Goal: Transaction & Acquisition: Purchase product/service

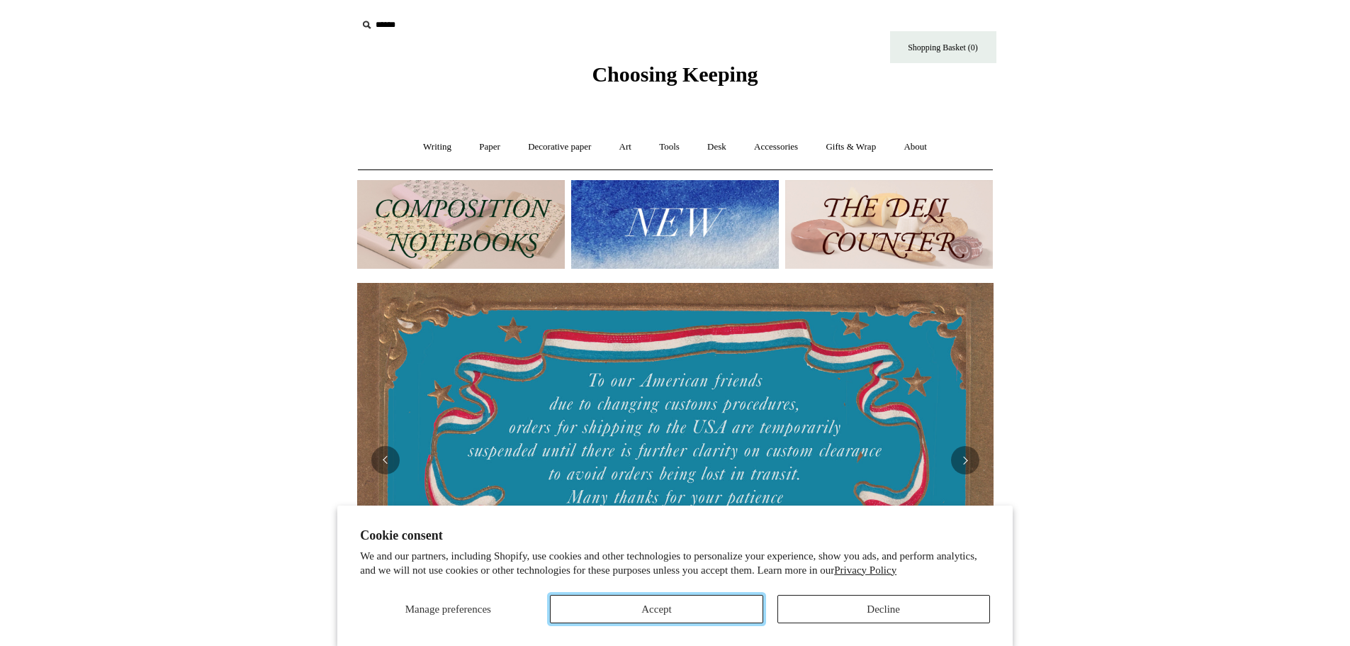
click at [692, 601] on button "Accept" at bounding box center [656, 609] width 213 height 28
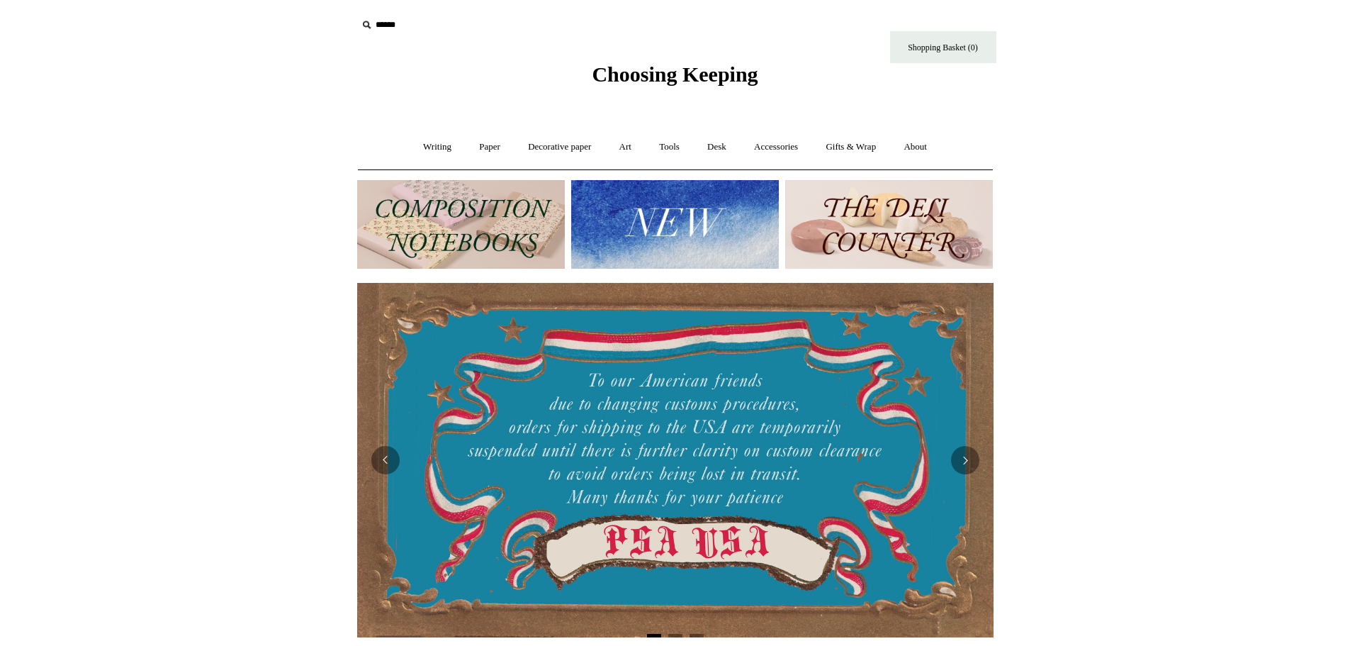
click at [523, 213] on img at bounding box center [461, 224] width 208 height 89
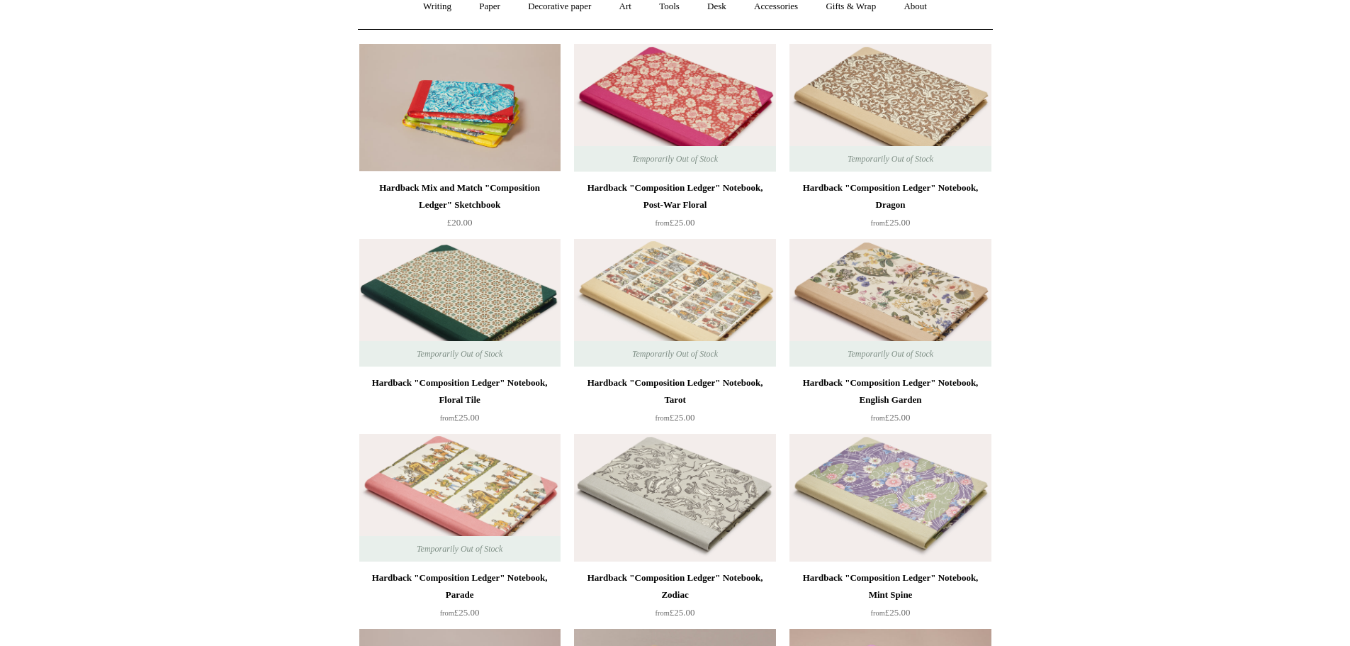
scroll to position [142, 0]
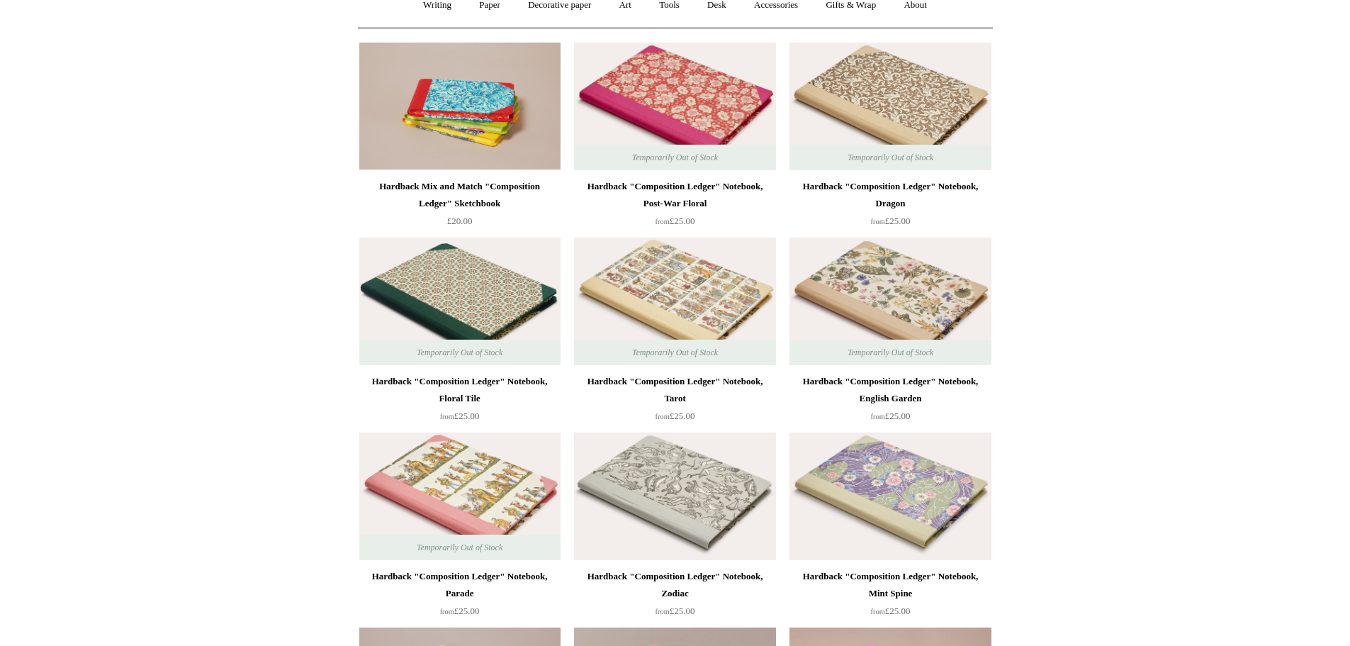
click at [903, 89] on img at bounding box center [889, 107] width 201 height 128
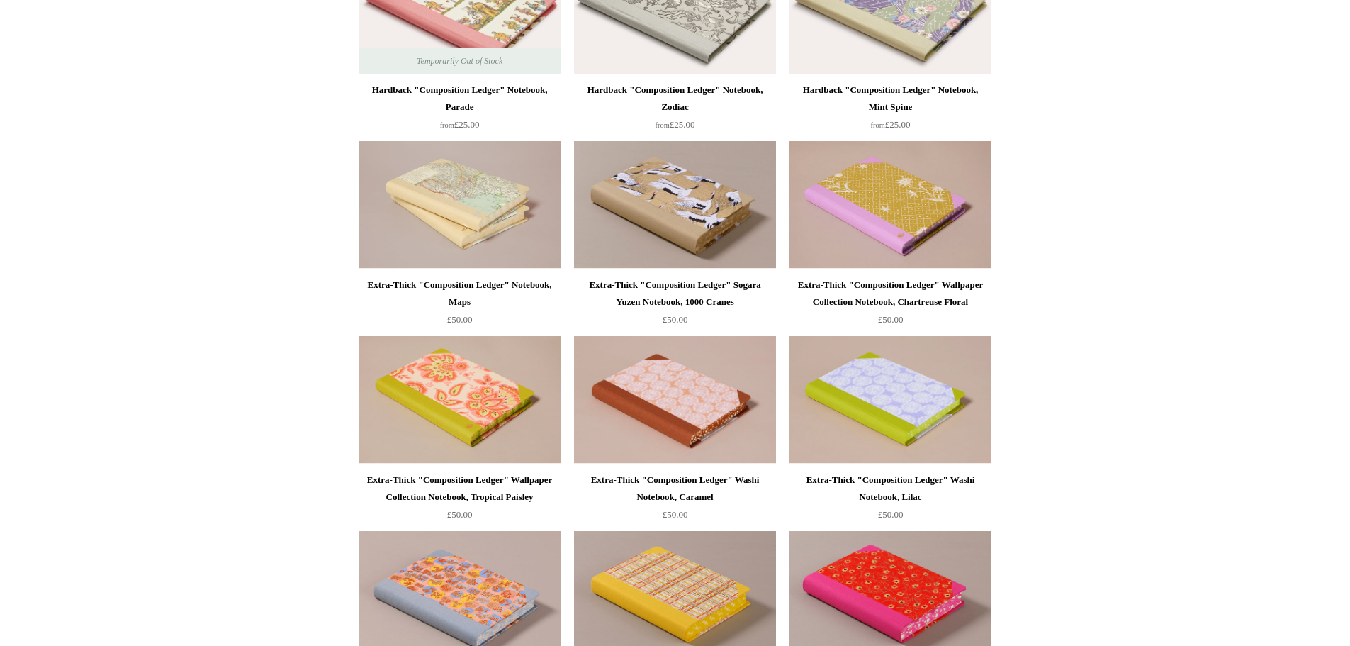
scroll to position [709, 0]
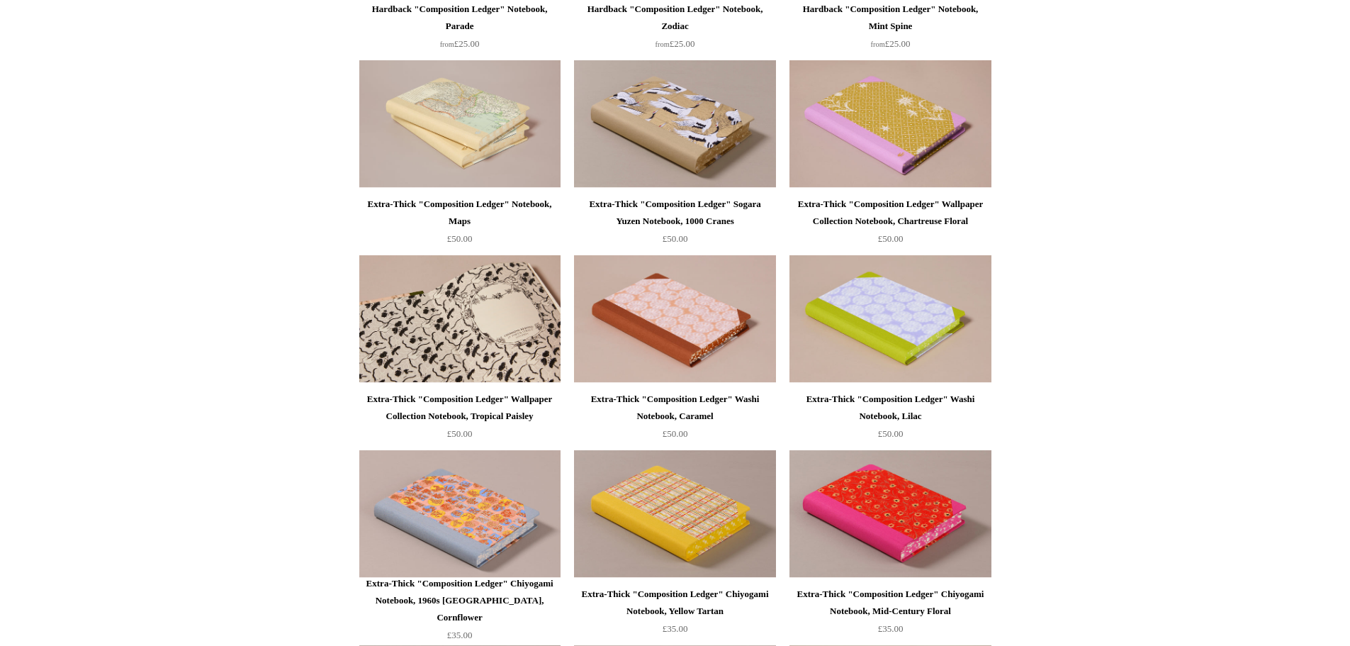
click at [506, 317] on img at bounding box center [459, 319] width 201 height 128
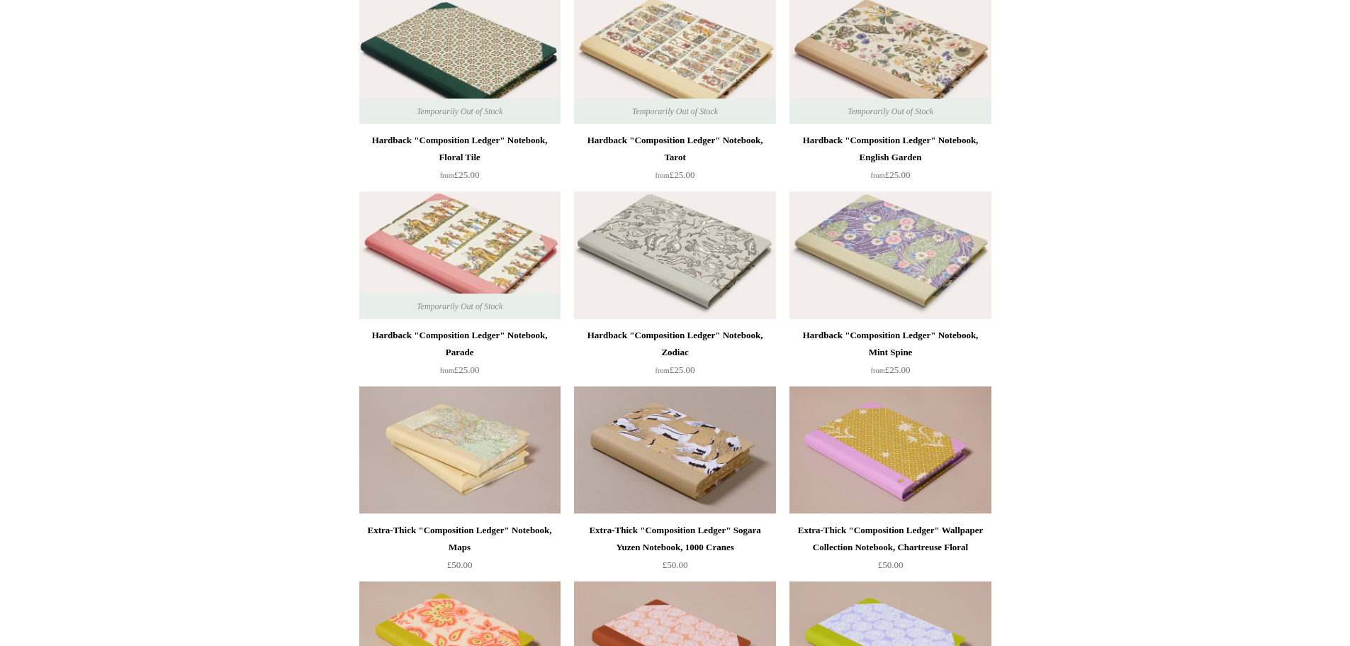
scroll to position [354, 0]
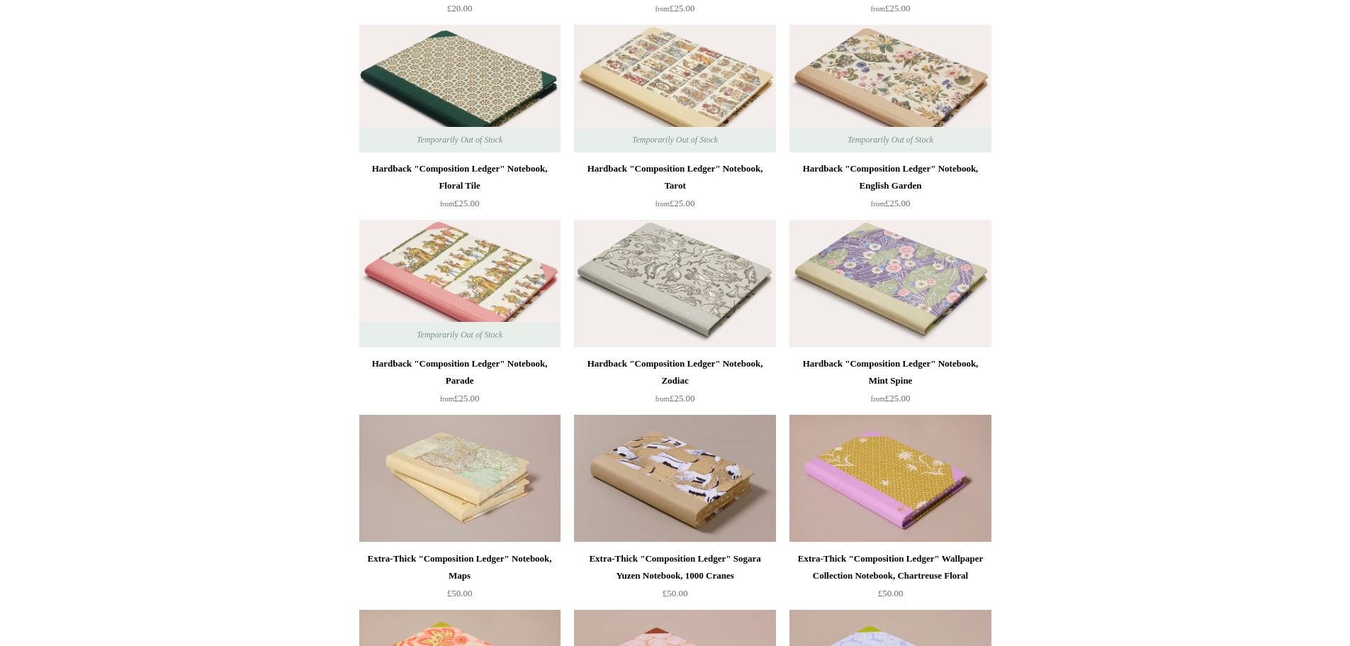
click at [888, 283] on img at bounding box center [889, 284] width 201 height 128
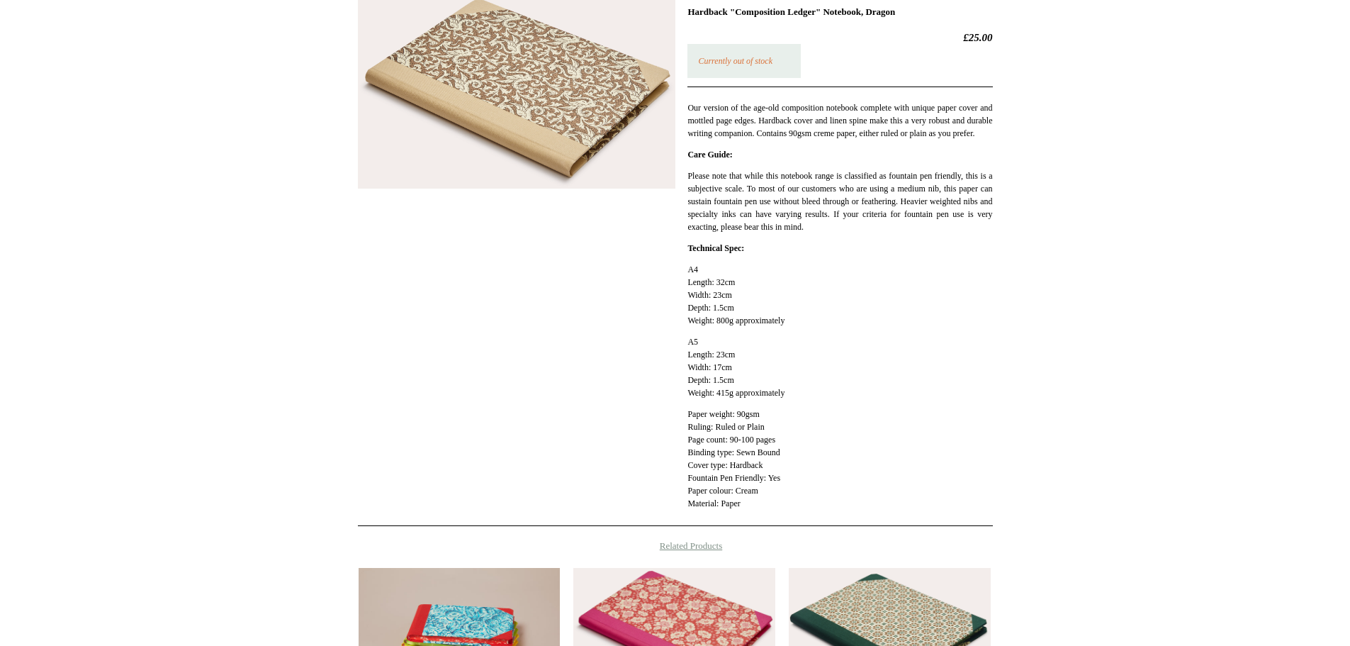
scroll to position [213, 0]
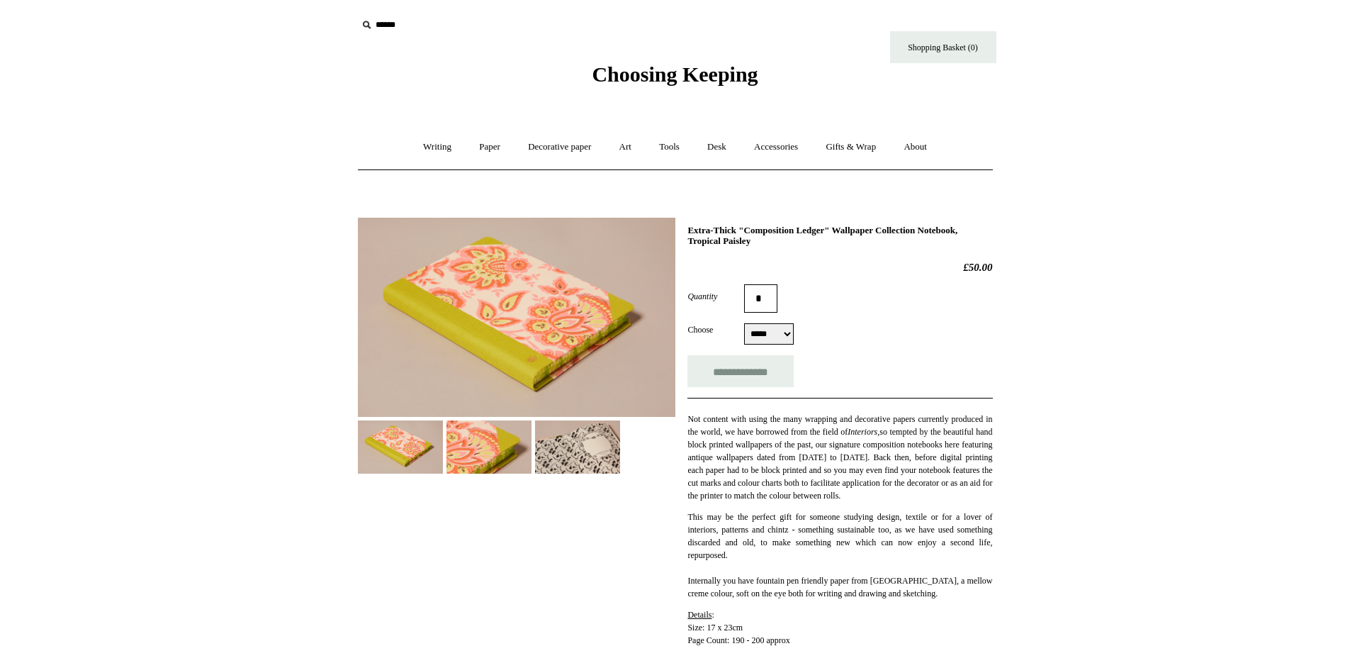
select select "*****"
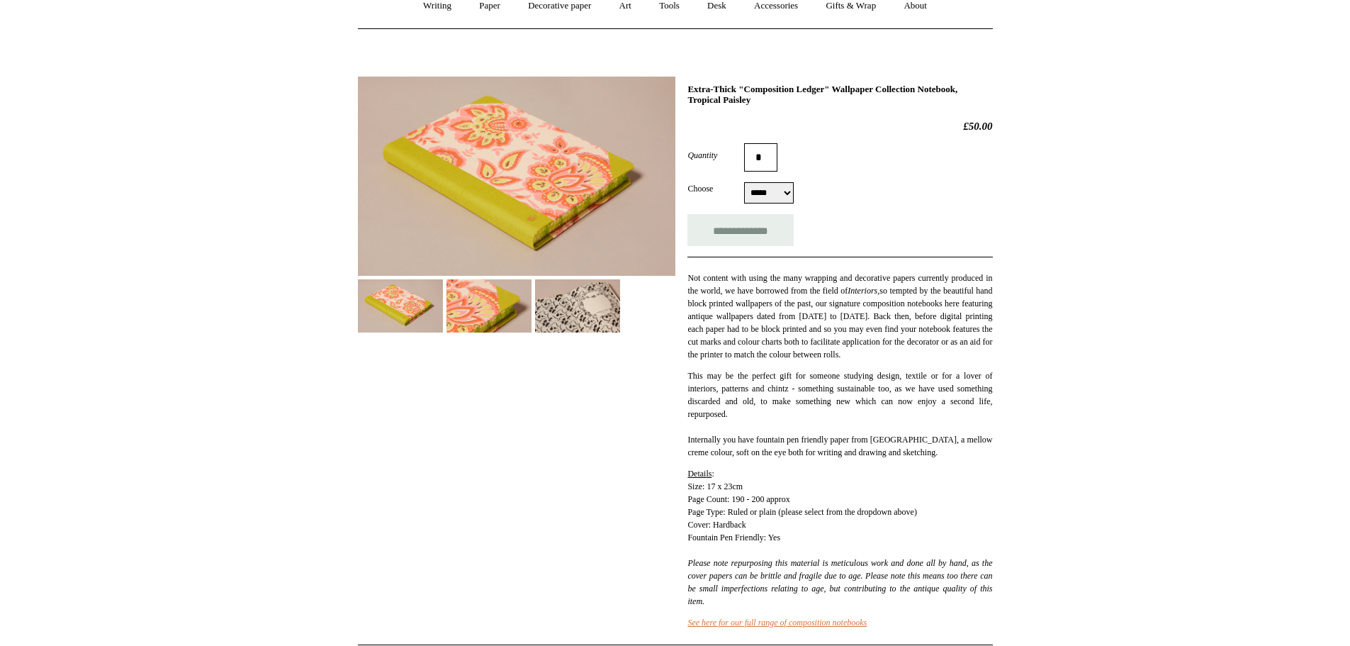
scroll to position [142, 0]
click at [483, 329] on img at bounding box center [488, 304] width 85 height 53
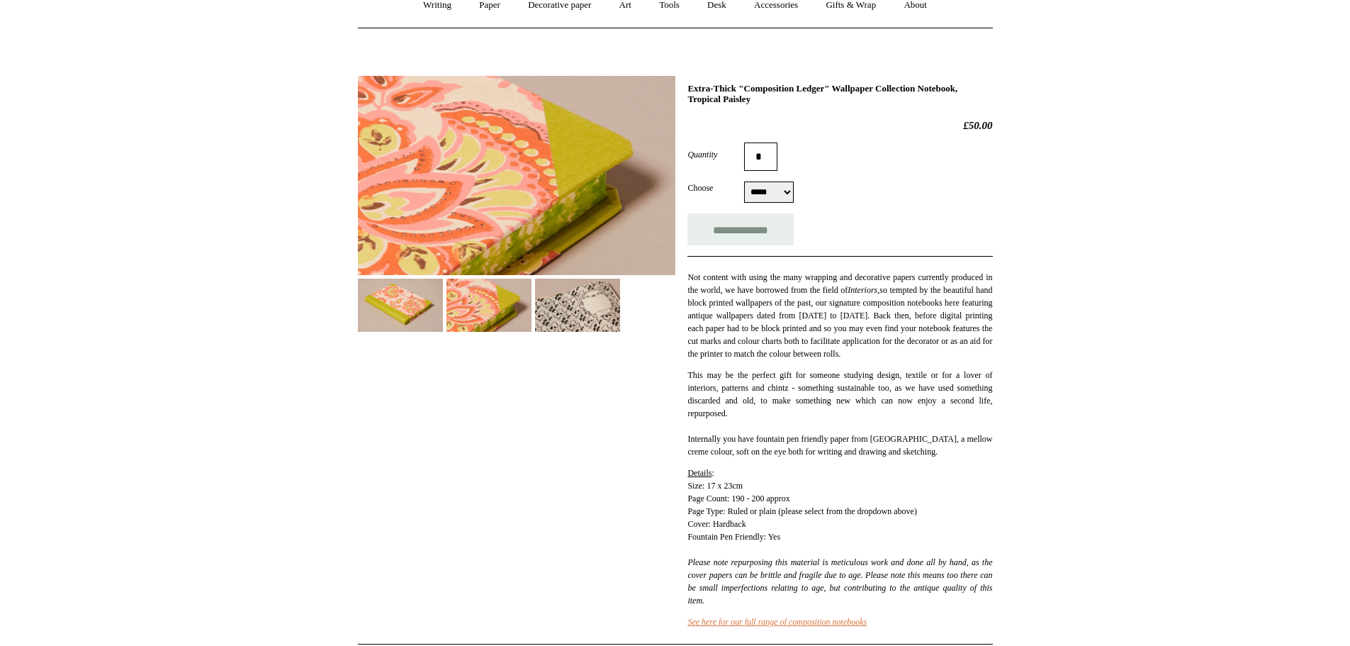
click at [571, 312] on img at bounding box center [577, 304] width 85 height 53
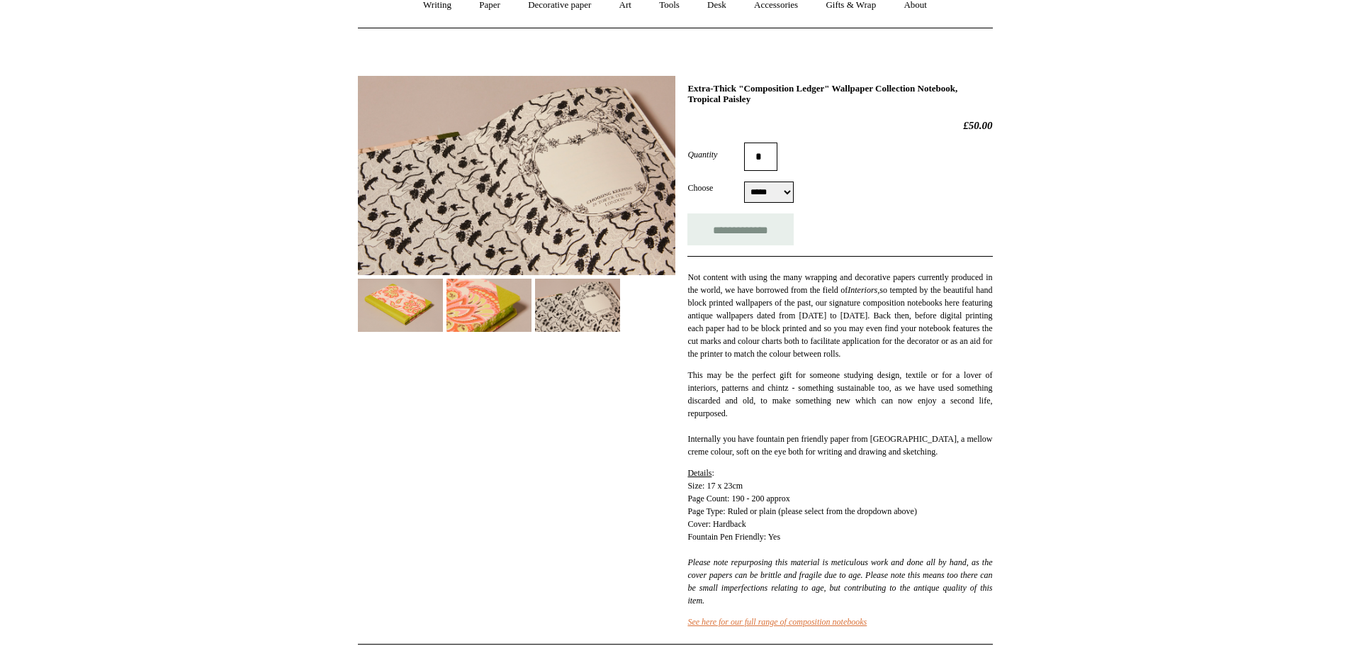
click at [385, 296] on img at bounding box center [400, 304] width 85 height 53
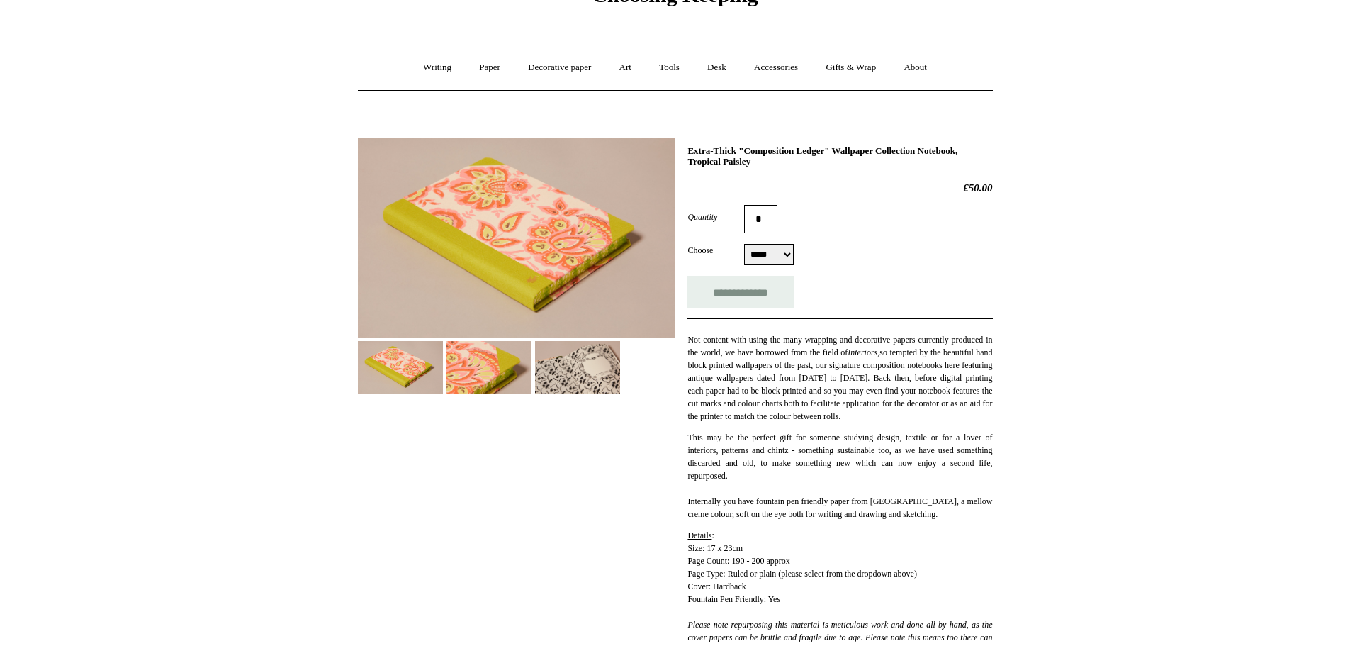
scroll to position [0, 0]
